Goal: Task Accomplishment & Management: Use online tool/utility

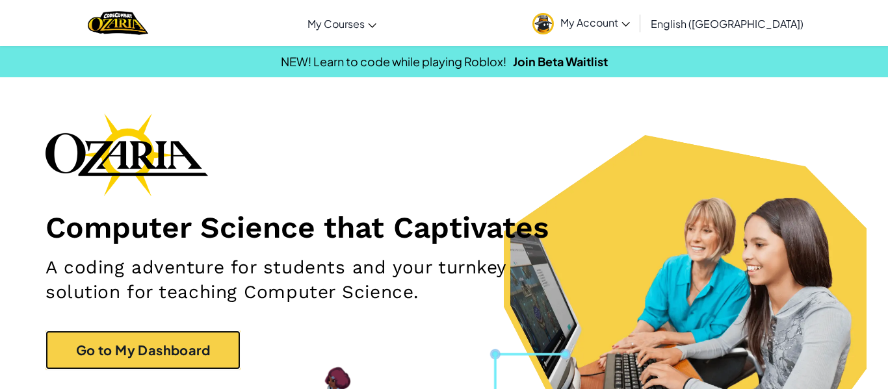
click at [176, 354] on link "Go to My Dashboard" at bounding box center [142, 350] width 195 height 39
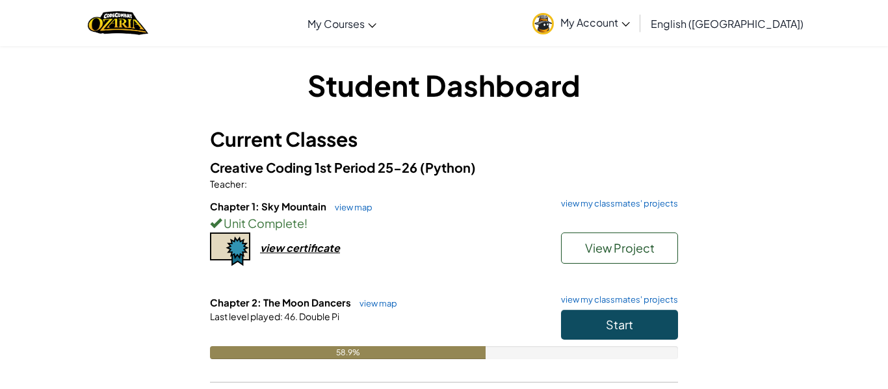
click at [470, 127] on h3 "Current Classes" at bounding box center [444, 139] width 468 height 29
click at [619, 313] on button "Start" at bounding box center [619, 325] width 117 height 30
